Goal: Task Accomplishment & Management: Manage account settings

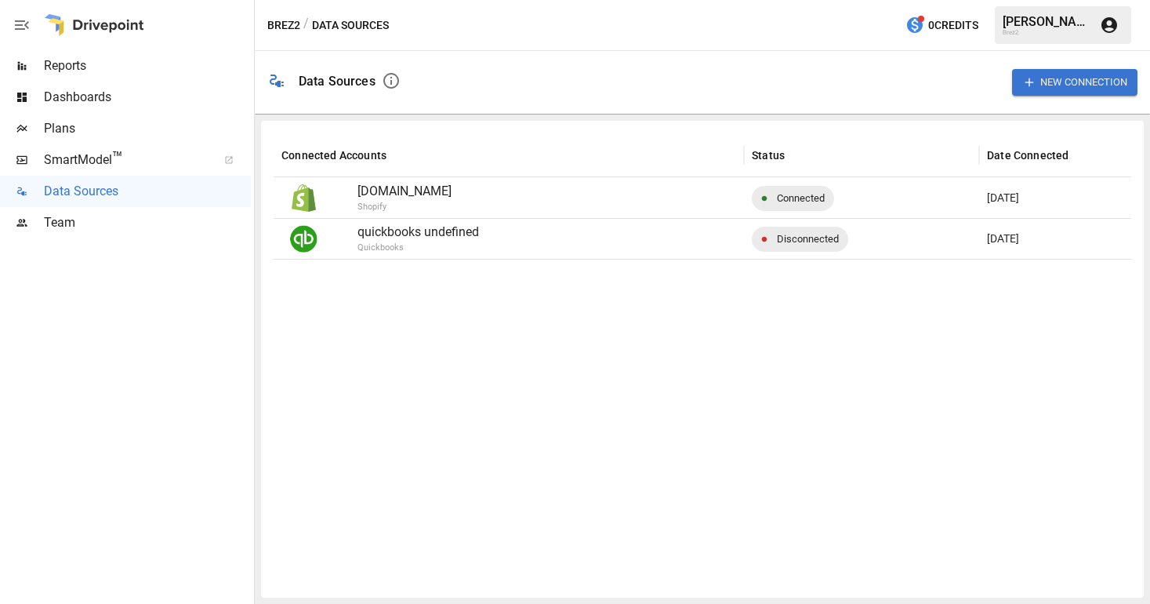
click at [822, 240] on span "Disconnected" at bounding box center [808, 239] width 81 height 40
click at [793, 242] on span "Disconnected" at bounding box center [808, 239] width 81 height 40
click at [1041, 239] on div "[DATE]" at bounding box center [1057, 238] width 157 height 41
click at [447, 236] on p "quickbooks undefined" at bounding box center [547, 232] width 379 height 19
click at [356, 238] on div at bounding box center [320, 239] width 76 height 40
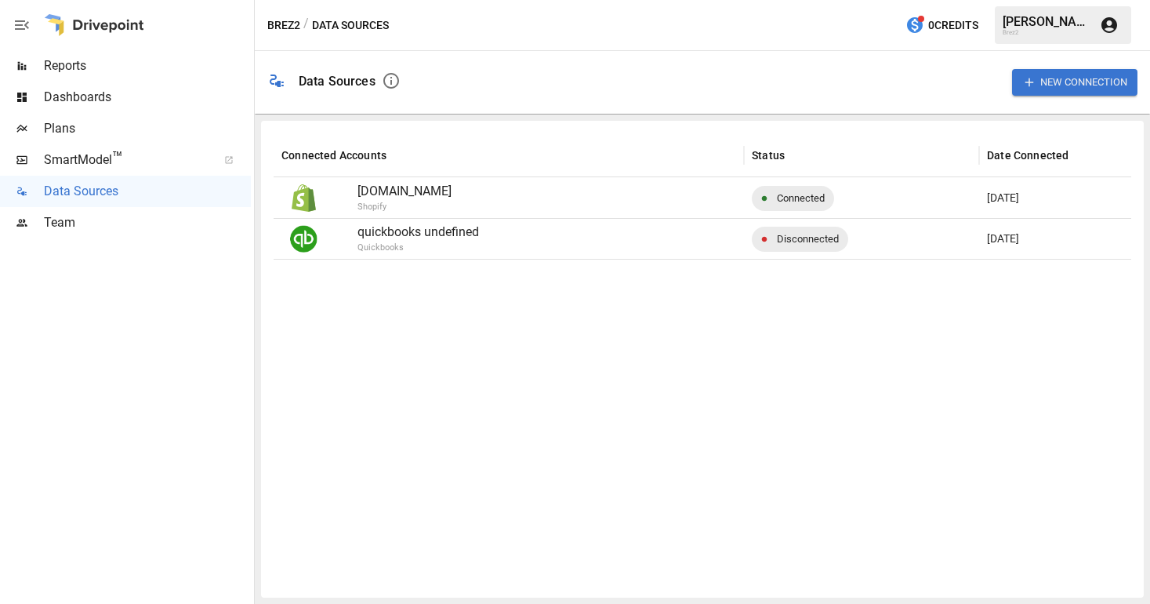
click at [305, 234] on img at bounding box center [303, 238] width 27 height 27
click at [391, 82] on icon "button" at bounding box center [391, 80] width 19 height 19
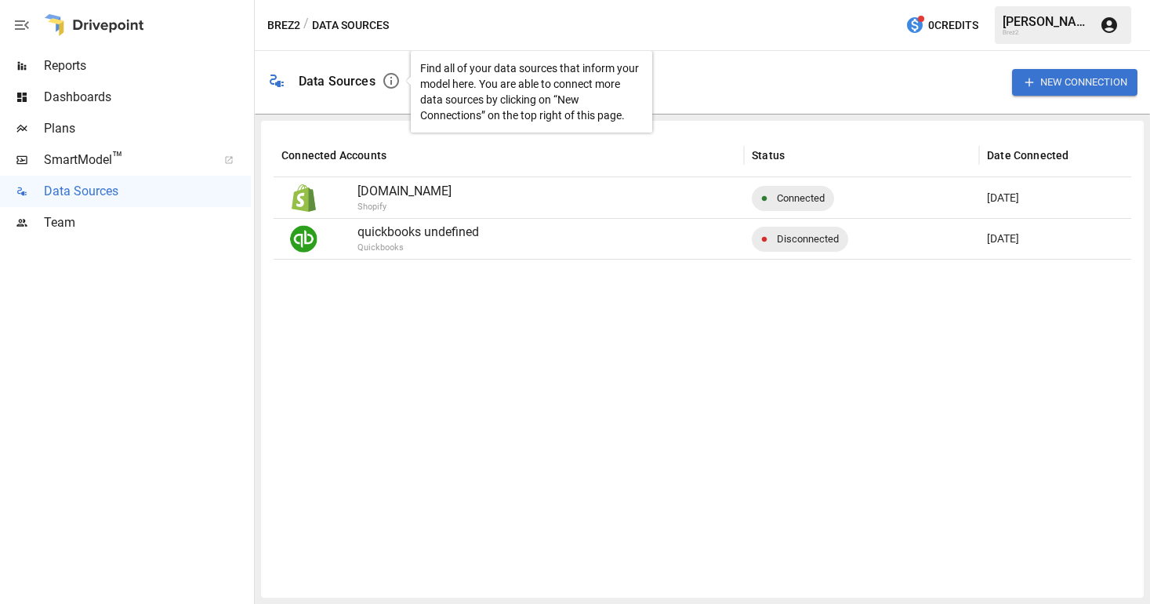
click at [391, 81] on icon "button" at bounding box center [391, 81] width 16 height 16
click at [843, 112] on div "Data Sources Find all of your data sources that inform your model here. You are…" at bounding box center [703, 82] width 896 height 63
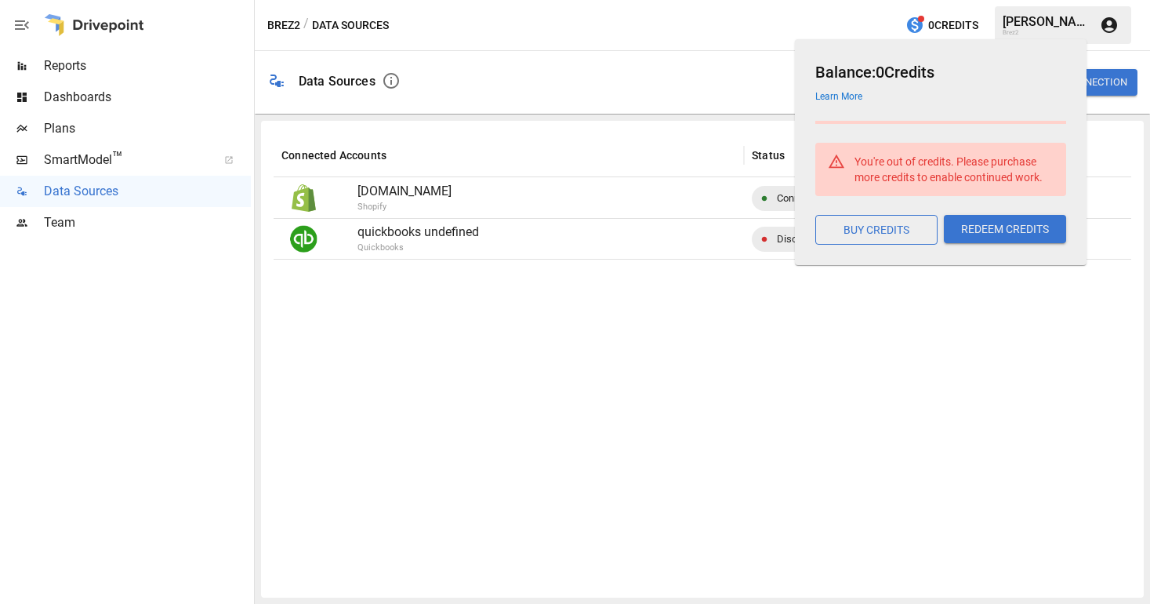
click at [549, 278] on div at bounding box center [842, 422] width 1137 height 326
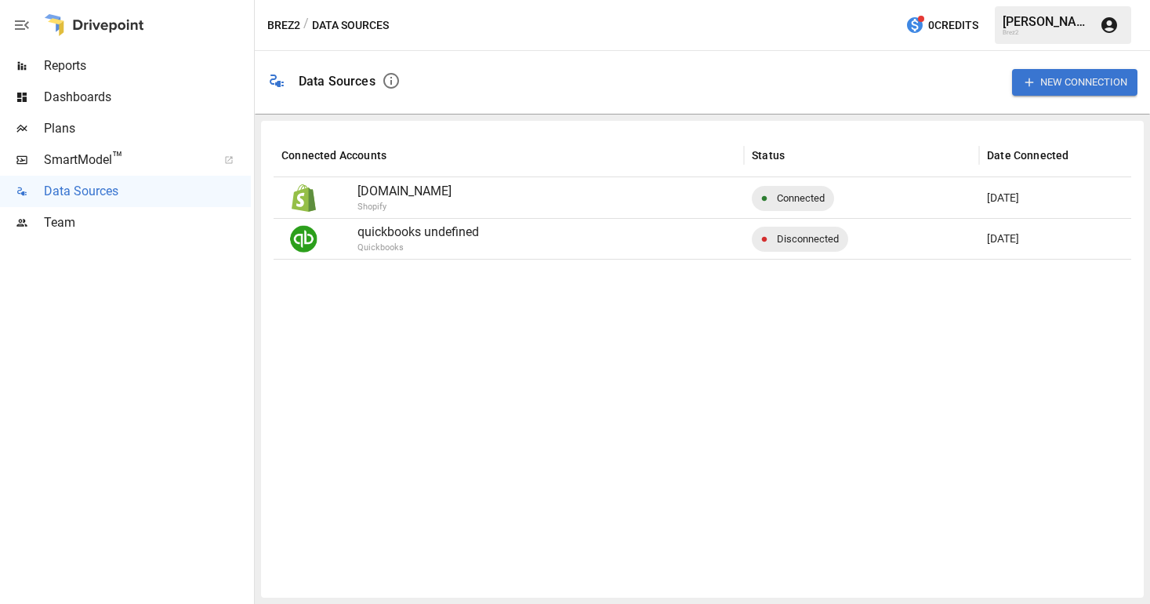
click at [821, 248] on span "Disconnected" at bounding box center [808, 239] width 81 height 40
click at [1086, 74] on button "New Connection" at bounding box center [1074, 82] width 125 height 26
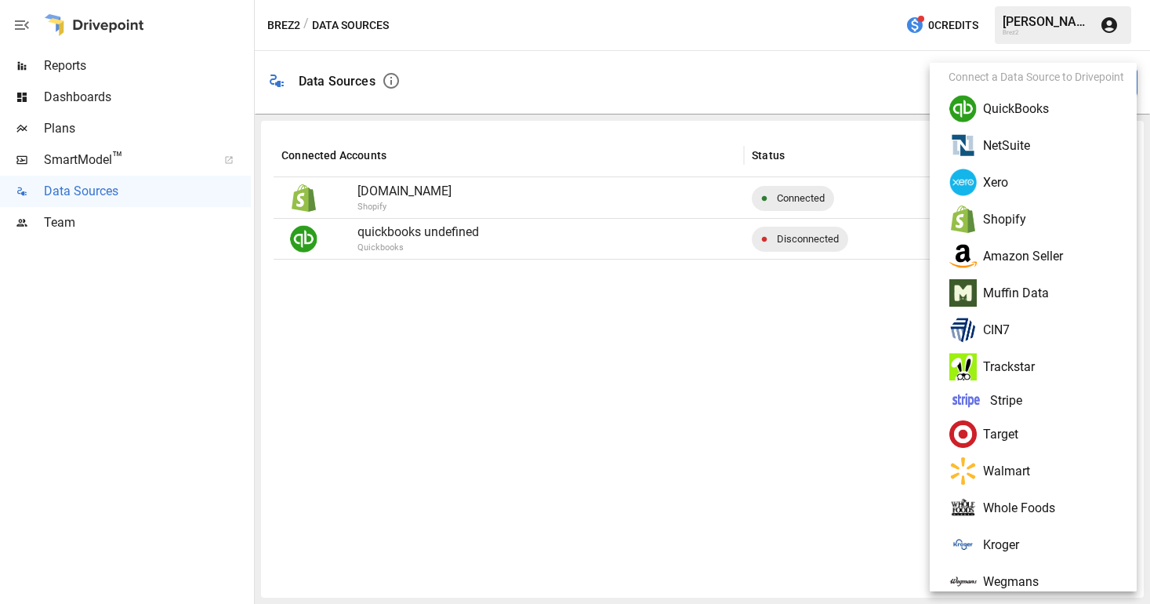
click at [852, 112] on div at bounding box center [575, 302] width 1150 height 604
